Goal: Transaction & Acquisition: Purchase product/service

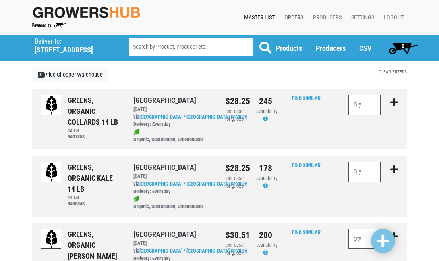
click at [289, 18] on link "Orders" at bounding box center [292, 17] width 29 height 15
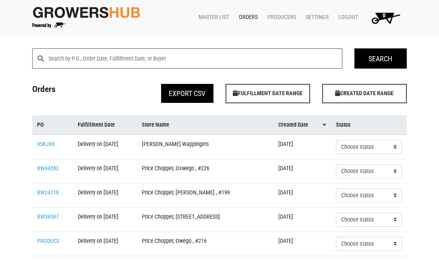
click at [166, 53] on input "search" at bounding box center [195, 58] width 294 height 20
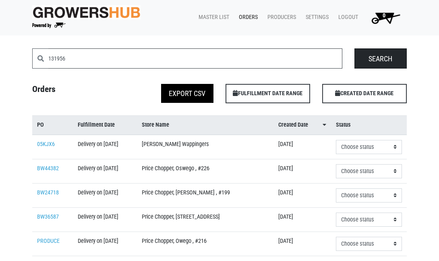
type input "131956"
click at [386, 60] on input "Search" at bounding box center [381, 58] width 52 height 20
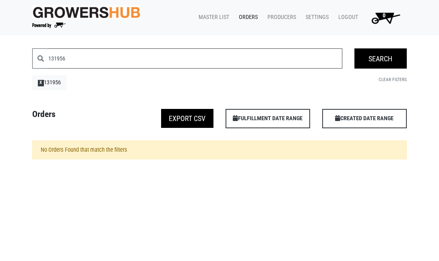
click at [77, 56] on input "131956" at bounding box center [195, 58] width 294 height 20
type input "131652"
click at [373, 56] on input "Search" at bounding box center [381, 58] width 52 height 20
click at [214, 17] on link "Master List" at bounding box center [212, 17] width 40 height 15
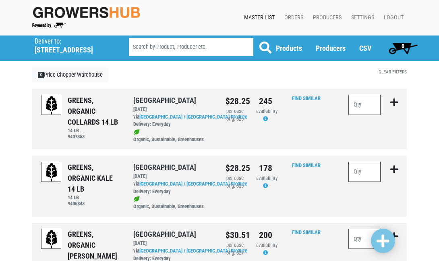
click at [365, 170] on input "number" at bounding box center [365, 172] width 32 height 20
type input "25"
click at [367, 106] on input "number" at bounding box center [365, 105] width 32 height 20
type input "15"
click at [381, 235] on span at bounding box center [383, 241] width 13 height 15
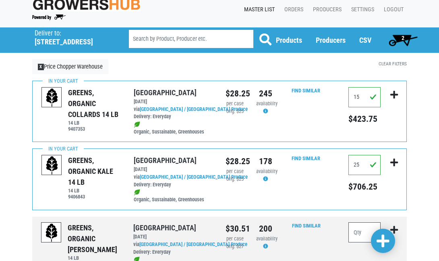
scroll to position [3, 0]
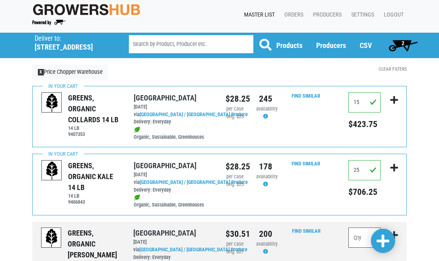
click at [405, 44] on span "2" at bounding box center [403, 45] width 36 height 16
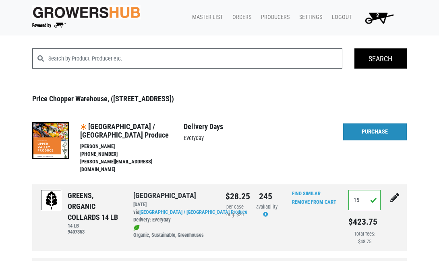
click at [371, 133] on link "Purchase" at bounding box center [375, 131] width 64 height 17
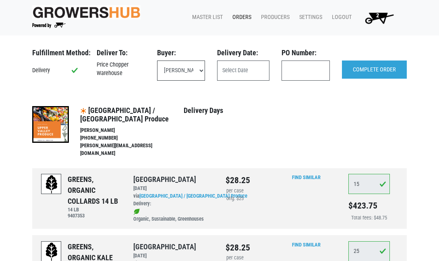
select select "eadb7b86-3440-4ccf-b1a2-9cf7cd704454"
click at [227, 68] on input "text" at bounding box center [243, 70] width 52 height 20
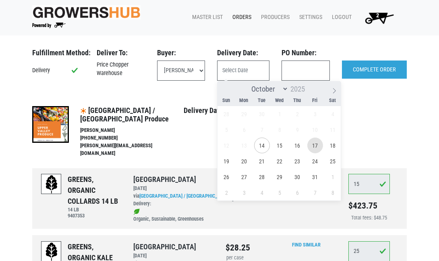
click at [316, 147] on span "17" at bounding box center [315, 145] width 16 height 16
type input "2025-10-17"
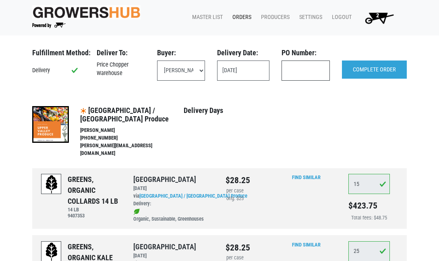
click at [311, 77] on input "text" at bounding box center [306, 70] width 48 height 20
type input "131956"
click at [379, 65] on input "COMPLETE ORDER" at bounding box center [374, 69] width 65 height 19
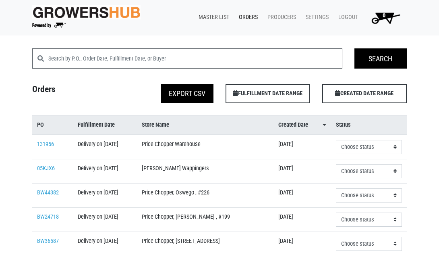
click at [205, 17] on link "Master List" at bounding box center [212, 17] width 40 height 15
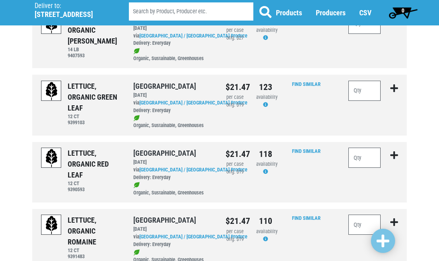
scroll to position [99, 0]
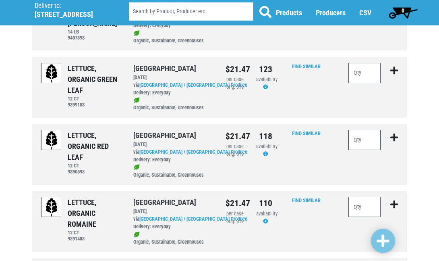
click at [366, 135] on input "number" at bounding box center [365, 140] width 32 height 20
type input "25"
click at [359, 66] on input "number" at bounding box center [365, 73] width 32 height 20
type input "20"
click at [369, 198] on input "number" at bounding box center [365, 207] width 32 height 20
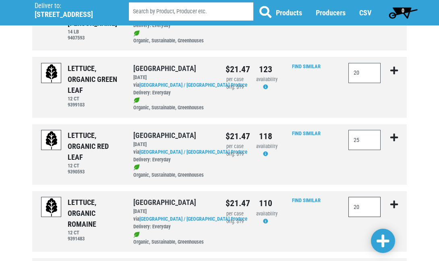
type input "20"
click at [386, 238] on span at bounding box center [383, 241] width 13 height 15
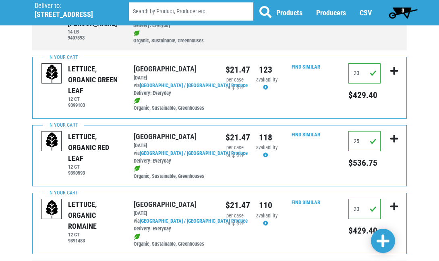
click at [399, 10] on span "3" at bounding box center [403, 12] width 36 height 16
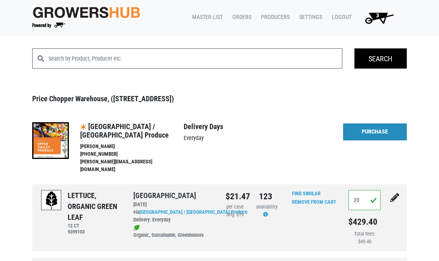
click at [377, 130] on link "Purchase" at bounding box center [375, 131] width 64 height 17
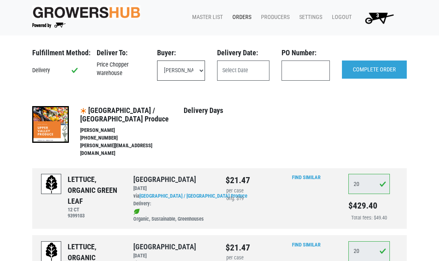
select select "eadb7b86-3440-4ccf-b1a2-9cf7cd704454"
click at [248, 68] on input "text" at bounding box center [243, 70] width 52 height 20
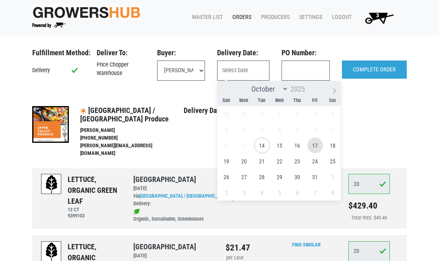
click at [317, 144] on span "17" at bounding box center [315, 145] width 16 height 16
type input "[DATE]"
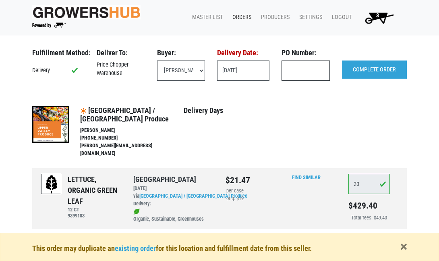
click at [313, 69] on input "text" at bounding box center [306, 70] width 48 height 20
type input "131652"
click at [377, 69] on input "COMPLETE ORDER" at bounding box center [374, 69] width 65 height 19
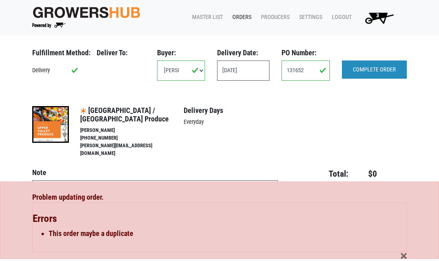
click at [362, 69] on input "COMPLETE ORDER" at bounding box center [374, 69] width 65 height 19
click at [245, 17] on link "Orders" at bounding box center [240, 17] width 29 height 15
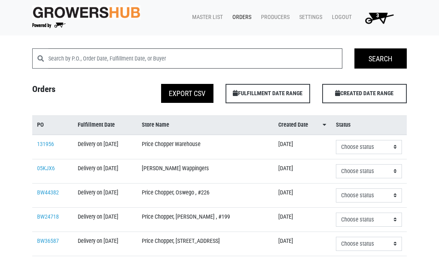
click at [200, 60] on input "search" at bounding box center [195, 58] width 294 height 20
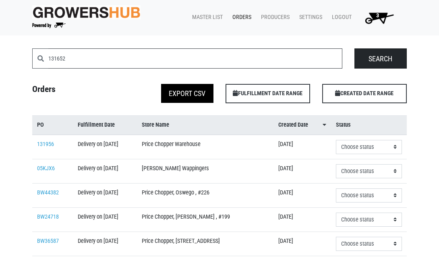
type input "131652"
click at [367, 56] on input "Search" at bounding box center [381, 58] width 52 height 20
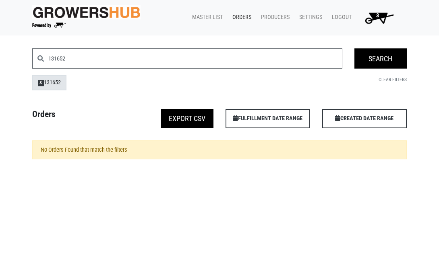
click at [40, 83] on span "X" at bounding box center [41, 83] width 6 height 6
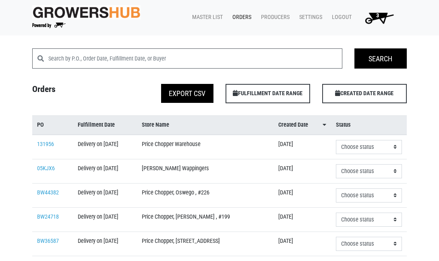
click at [381, 17] on span "3" at bounding box center [378, 18] width 46 height 15
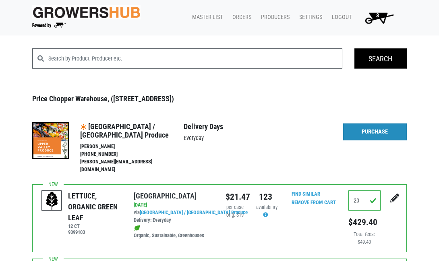
click at [369, 131] on link "Purchase" at bounding box center [375, 131] width 64 height 17
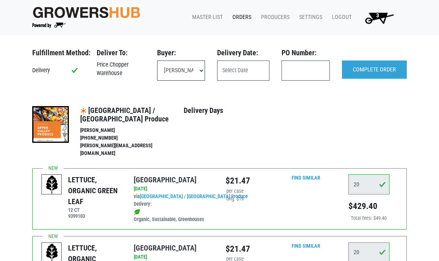
select select "eadb7b86-3440-4ccf-b1a2-9cf7cd704454"
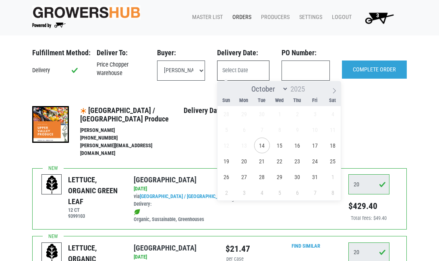
click at [248, 70] on input "text" at bounding box center [243, 70] width 52 height 20
click at [320, 149] on span "17" at bounding box center [315, 145] width 16 height 16
type input "[DATE]"
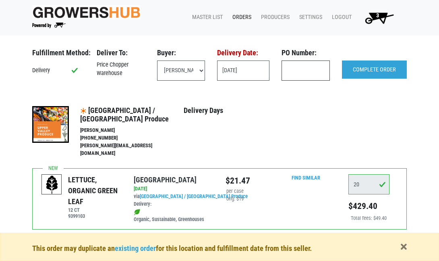
click at [320, 72] on input "text" at bounding box center [306, 70] width 48 height 20
type input "131652"
click at [371, 69] on input "COMPLETE ORDER" at bounding box center [374, 69] width 65 height 19
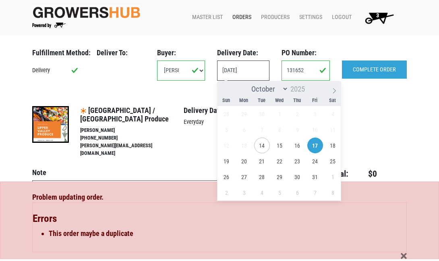
click at [256, 70] on input "[DATE]" at bounding box center [243, 70] width 52 height 20
click at [333, 145] on span "18" at bounding box center [333, 145] width 16 height 16
type input "[DATE]"
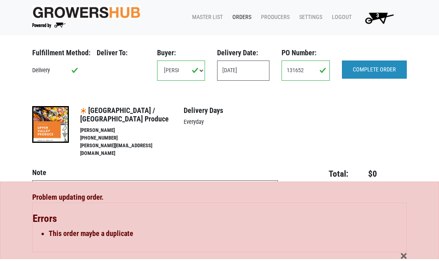
click at [373, 71] on input "COMPLETE ORDER" at bounding box center [374, 69] width 65 height 19
